Goal: Task Accomplishment & Management: Use online tool/utility

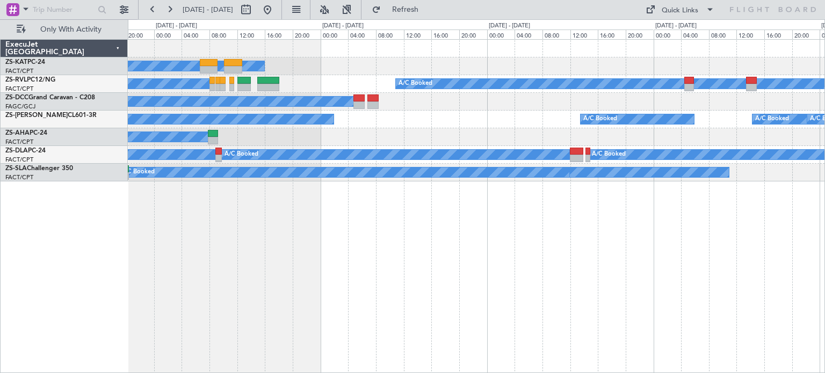
click at [578, 313] on div "A/C Unavailable A/C Booked A/C Booked A/C Booked A/C Booked A/C Booked A/C Book…" at bounding box center [476, 206] width 697 height 334
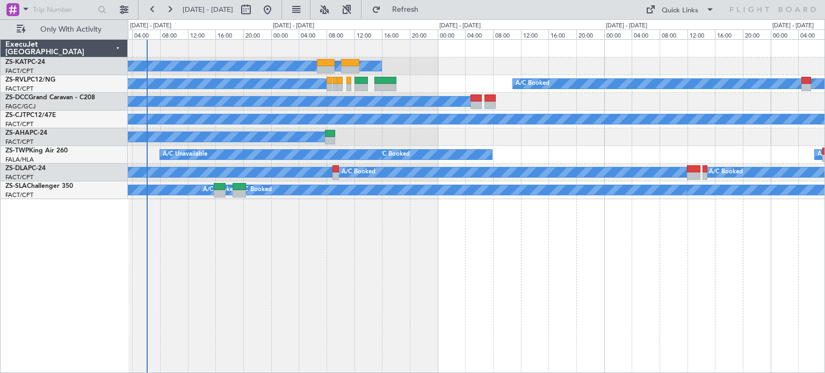
click at [500, 306] on div "A/C Unavailable A/C Booked A/C Booked A/C Booked A/C Booked A/C Booked A/C Book…" at bounding box center [476, 206] width 697 height 334
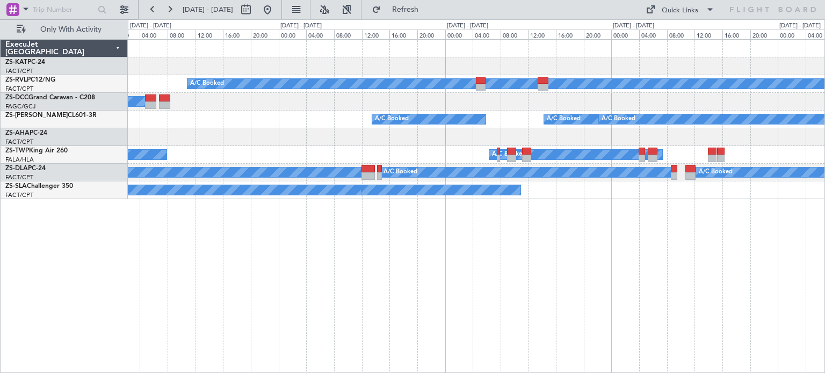
click at [406, 339] on div "A/C Unavailable A/C Booked A/C Booked A/C Booked A/C Booked A/C Booked A/C Book…" at bounding box center [476, 206] width 697 height 334
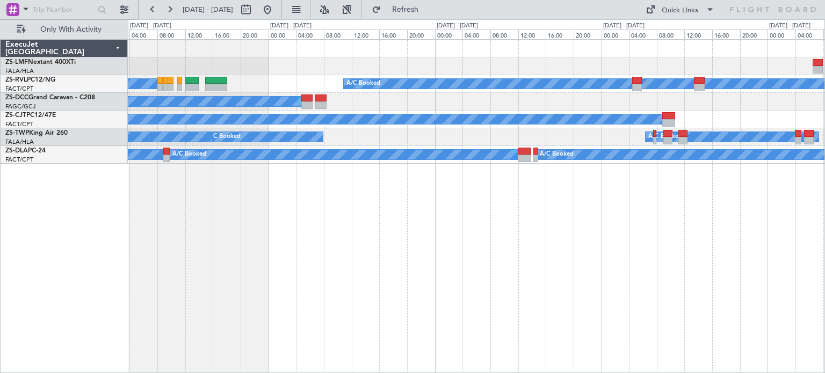
click at [453, 240] on div "A/C Booked A/C Booked A/C Booked A/C Booked A/C Booked A/C Booked A/C Booked A/…" at bounding box center [476, 206] width 697 height 334
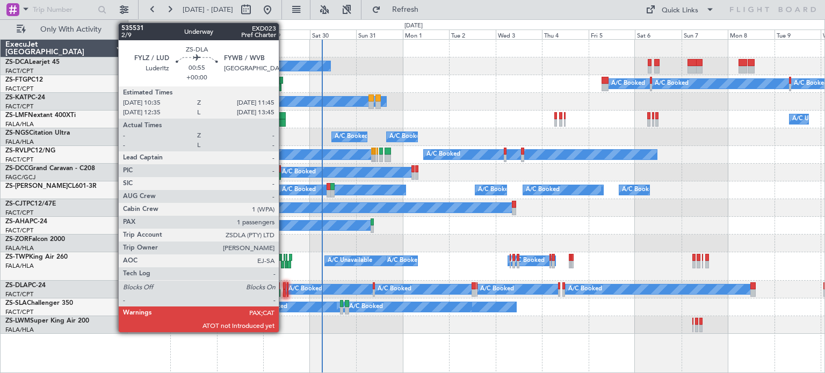
click at [284, 293] on div at bounding box center [284, 293] width 3 height 8
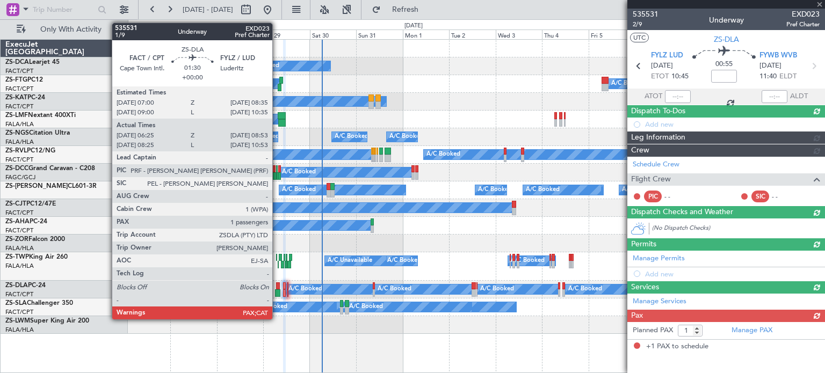
click at [277, 292] on div at bounding box center [277, 293] width 5 height 8
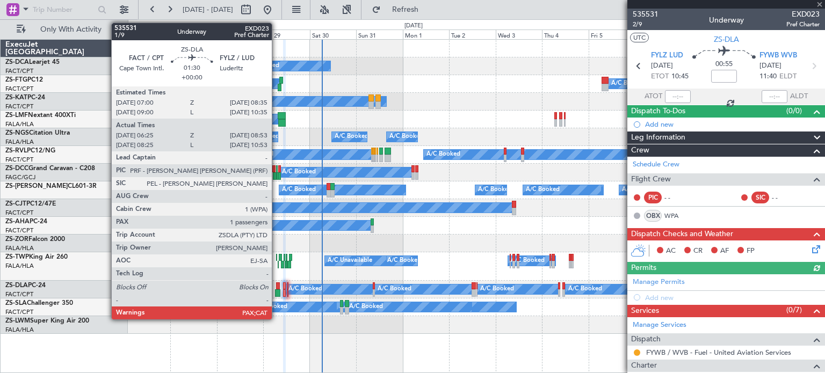
type input "06:25"
type input "08:48"
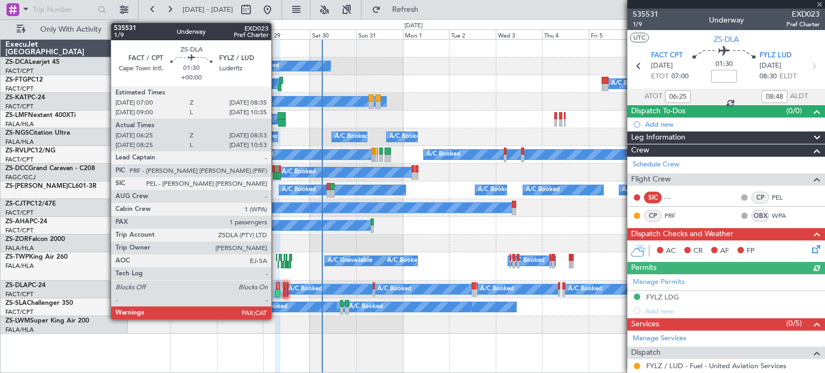
click at [276, 287] on div at bounding box center [277, 286] width 3 height 8
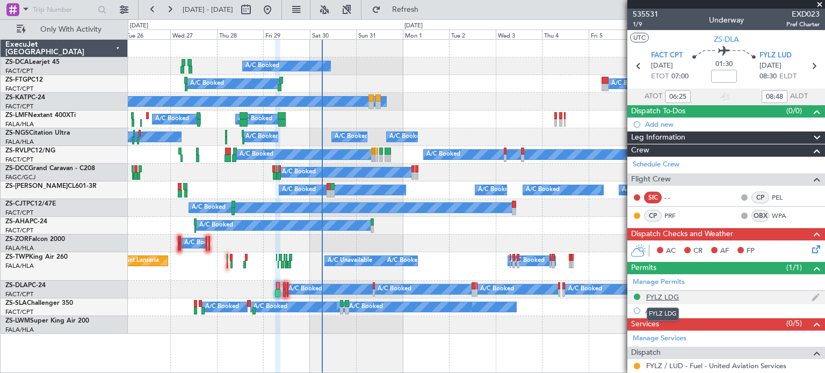
click at [656, 296] on div "FYLZ LDG" at bounding box center [662, 297] width 33 height 9
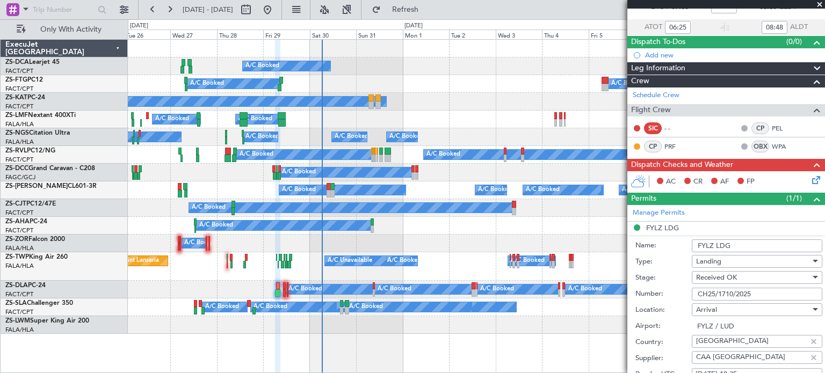
scroll to position [80, 0]
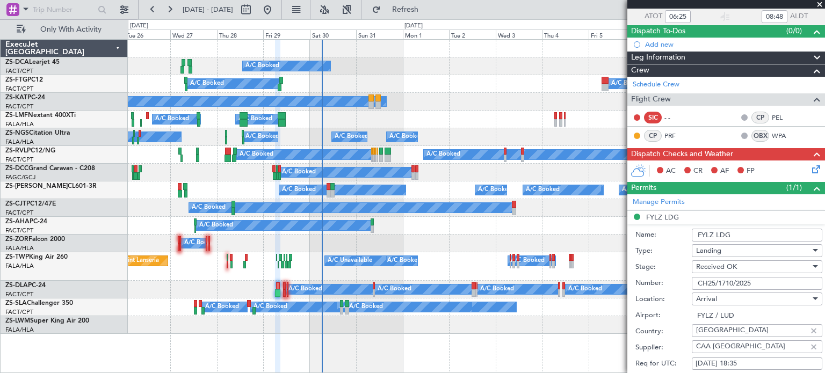
drag, startPoint x: 756, startPoint y: 281, endPoint x: 697, endPoint y: 287, distance: 59.4
click at [697, 287] on input "CH25/1710/2025" at bounding box center [757, 283] width 130 height 13
drag, startPoint x: 702, startPoint y: 285, endPoint x: 705, endPoint y: 294, distance: 9.4
drag, startPoint x: 705, startPoint y: 294, endPoint x: 726, endPoint y: 281, distance: 25.0
